Goal: Submit feedback/report problem: Provide input to the site owners about the experience or issues

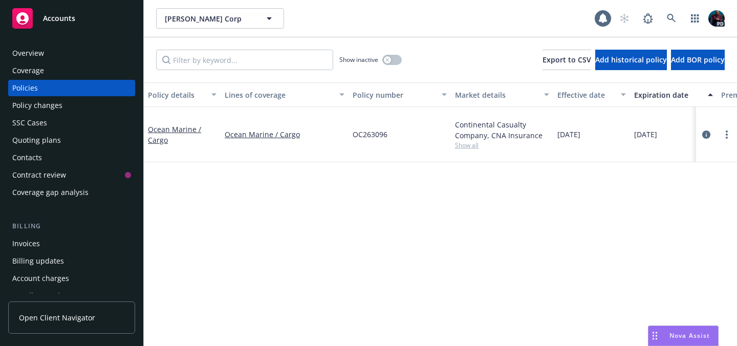
click at [674, 327] on div "Nova Assist" at bounding box center [684, 335] width 70 height 19
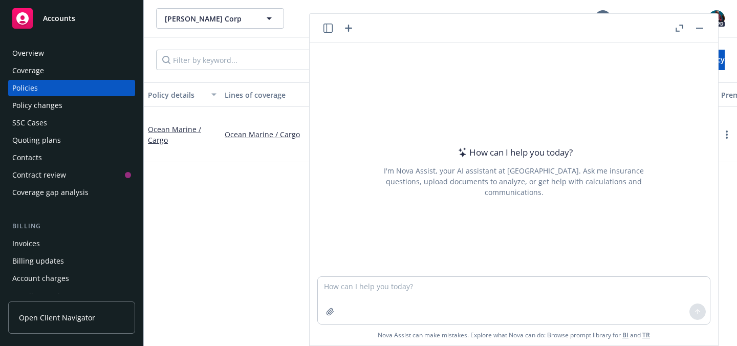
click at [676, 29] on icon "button" at bounding box center [678, 30] width 4 height 4
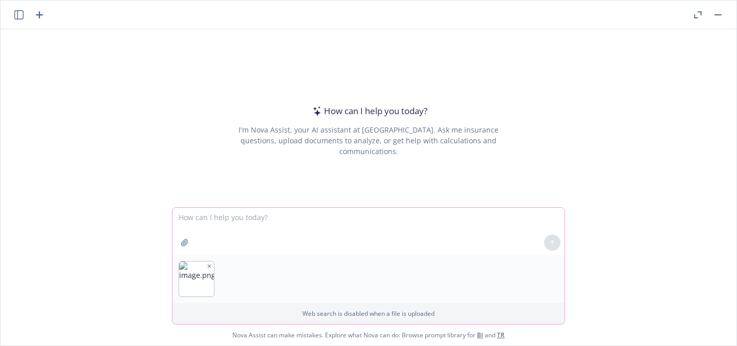
paste textarea "The one-pager you provided has some errors & I'd like to see if you could recti…"
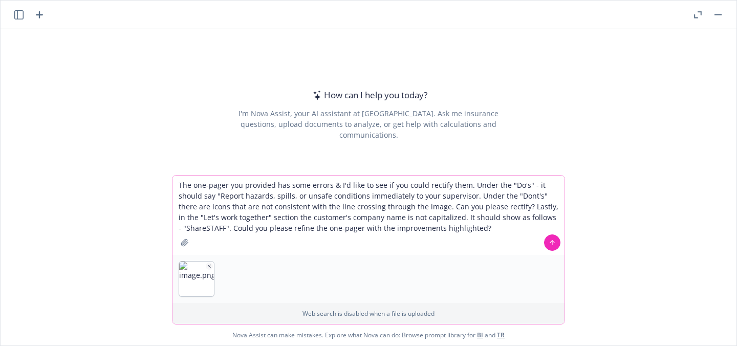
click at [240, 186] on textarea "The one-pager you provided has some errors & I'd like to see if you could recti…" at bounding box center [369, 215] width 392 height 79
type textarea "The one-pager provided has some errors & I'd like to see if you could rectify t…"
